Goal: Information Seeking & Learning: Learn about a topic

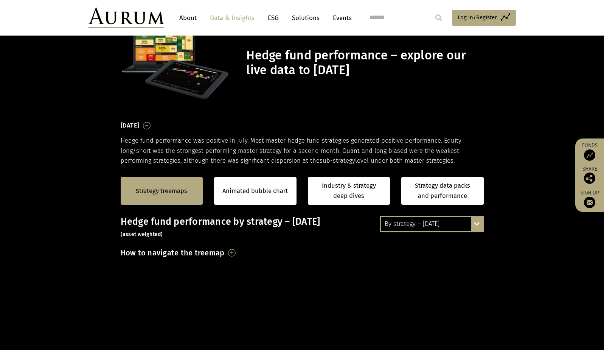
scroll to position [189, 0]
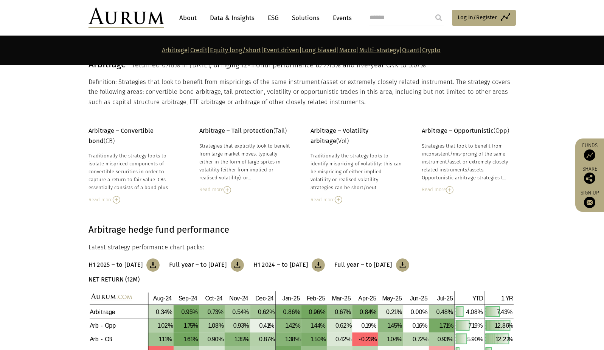
scroll to position [151, 0]
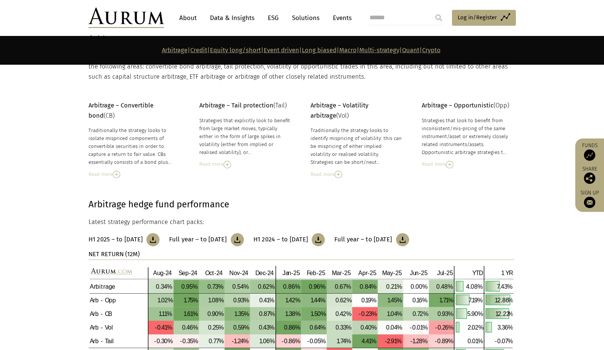
click at [241, 15] on link "Data & Insights" at bounding box center [232, 18] width 52 height 14
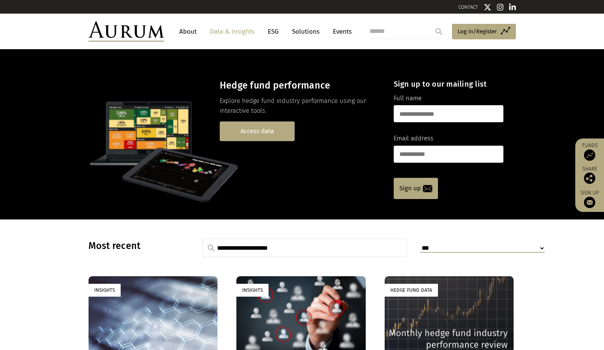
click at [255, 132] on link "Access data" at bounding box center [257, 130] width 75 height 19
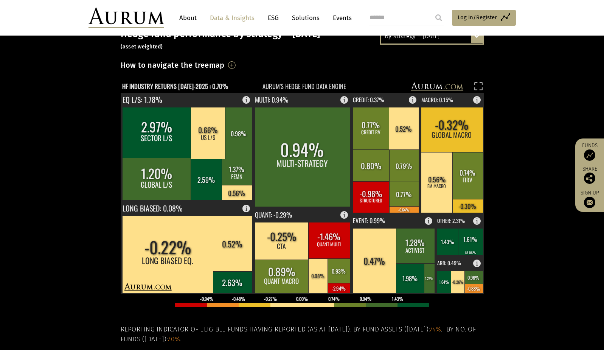
scroll to position [227, 0]
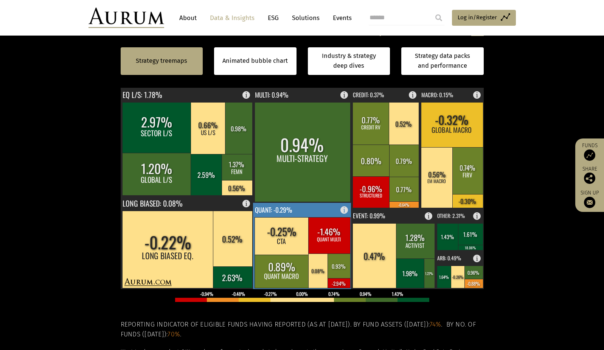
click at [335, 244] on rect at bounding box center [329, 235] width 42 height 36
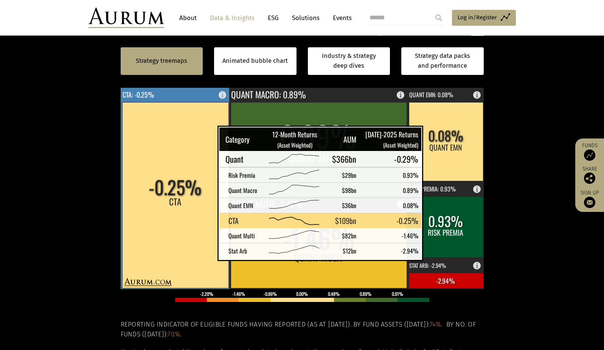
click at [198, 252] on rect at bounding box center [175, 195] width 106 height 186
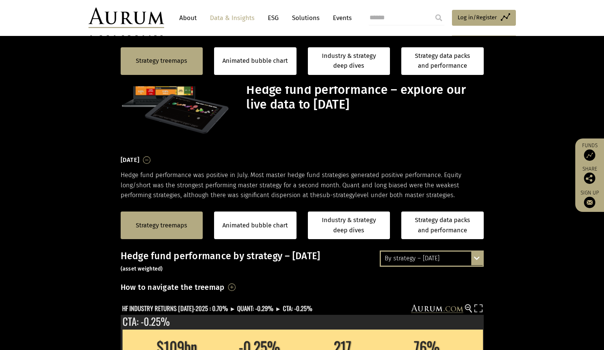
scroll to position [227, 0]
